Goal: Find specific page/section: Find specific page/section

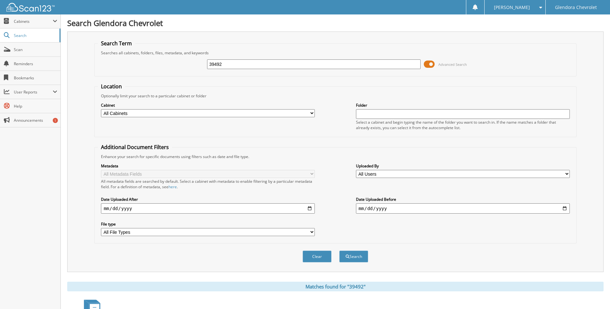
click at [282, 61] on input "39492" at bounding box center [314, 64] width 214 height 10
type input "3"
type input "40395"
click at [339, 251] on button "Search" at bounding box center [353, 257] width 29 height 12
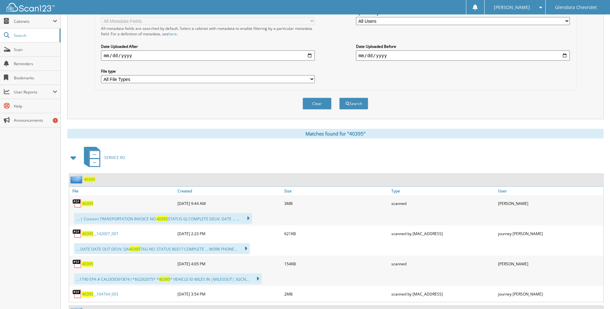
scroll to position [161, 0]
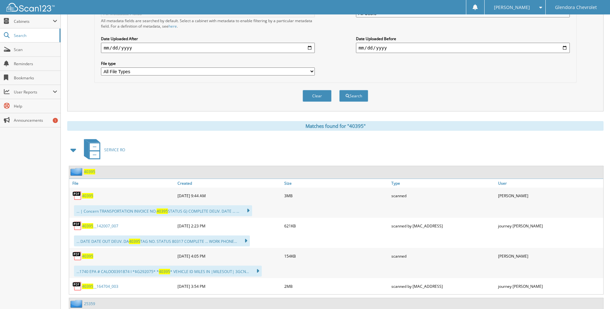
click at [87, 195] on span "40395" at bounding box center [87, 195] width 11 height 5
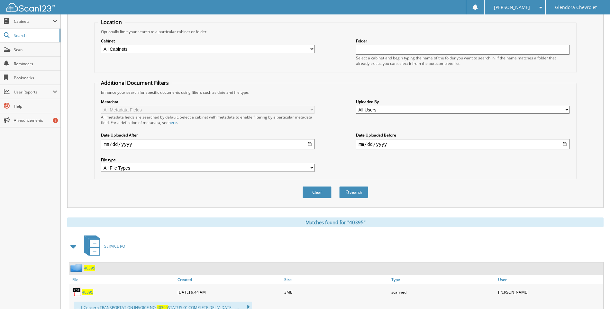
scroll to position [0, 0]
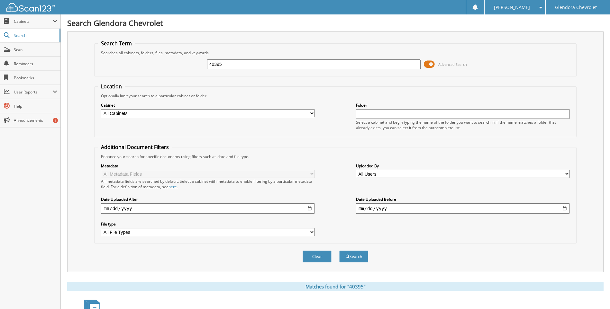
click at [269, 65] on input "40395" at bounding box center [314, 64] width 214 height 10
type input "4"
type input "40604"
click at [339, 251] on button "Search" at bounding box center [353, 257] width 29 height 12
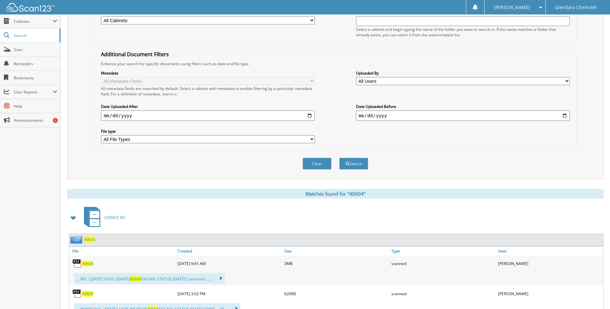
scroll to position [96, 0]
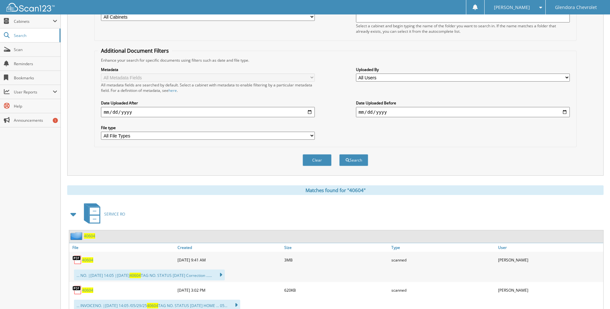
click at [89, 260] on span "40604" at bounding box center [87, 259] width 11 height 5
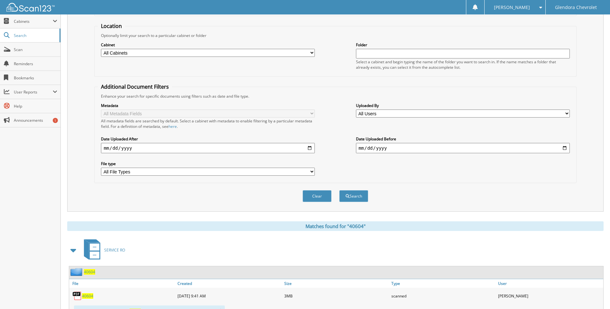
scroll to position [0, 0]
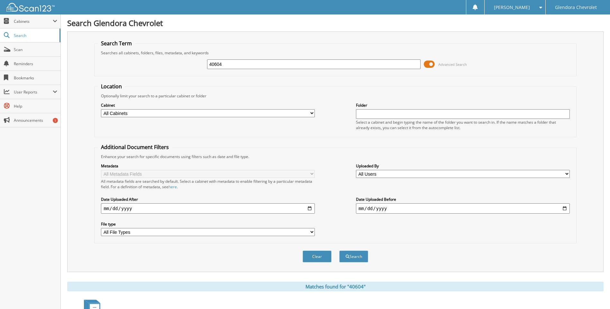
click at [319, 60] on input "40604" at bounding box center [314, 64] width 214 height 10
type input "4"
type input "41003"
click at [339, 251] on button "Search" at bounding box center [353, 257] width 29 height 12
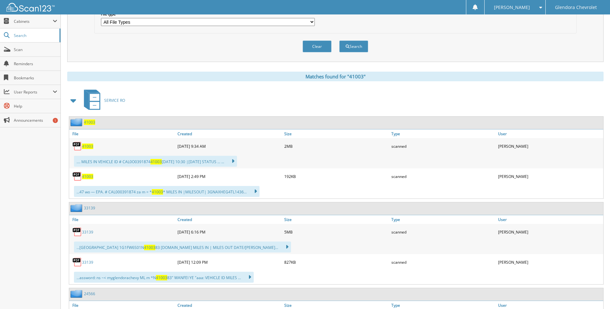
scroll to position [257, 0]
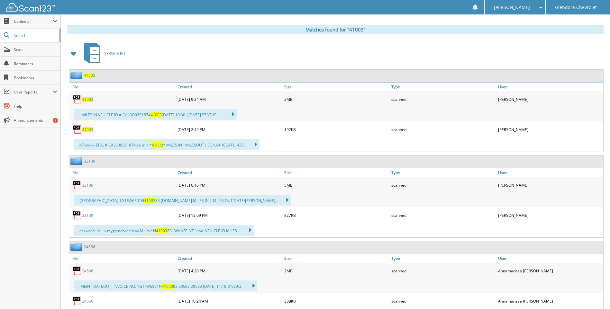
click at [89, 99] on span "41003" at bounding box center [87, 99] width 11 height 5
